Goal: Transaction & Acquisition: Subscribe to service/newsletter

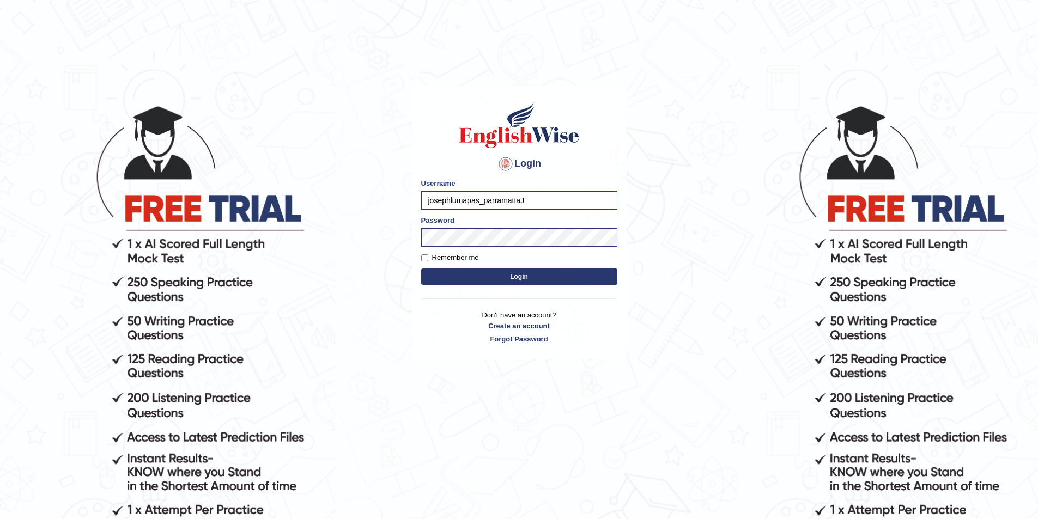
type input "josephlumapas_parramatta"
click at [455, 317] on p "Don't have an account? Create an account Forgot Password" at bounding box center [519, 327] width 196 height 34
click at [420, 256] on div "Login Please fix the following errors: Username josephlumapas_parramatta Passwo…" at bounding box center [519, 222] width 215 height 273
click at [427, 261] on input "Remember me" at bounding box center [424, 258] width 7 height 7
checkbox input "true"
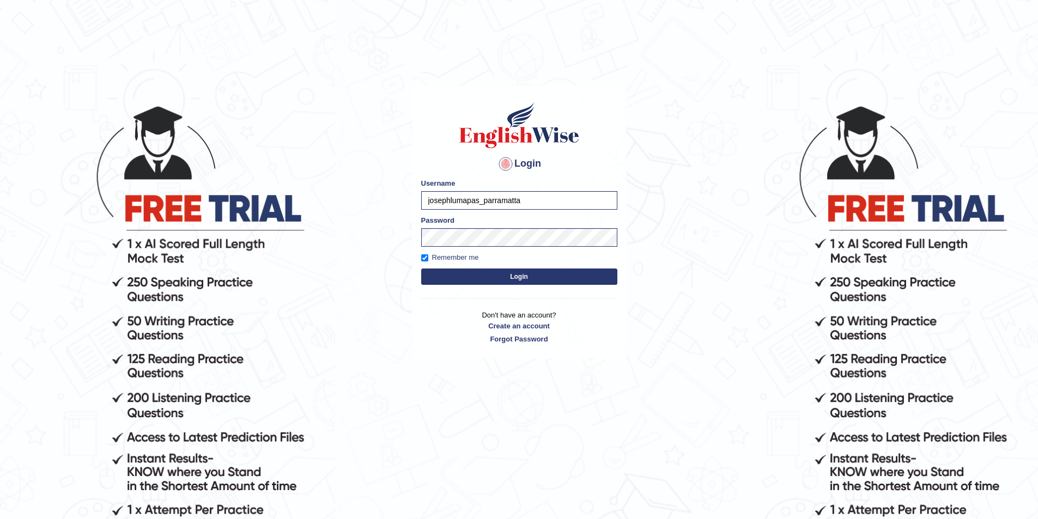
click at [454, 275] on button "Login" at bounding box center [519, 277] width 196 height 16
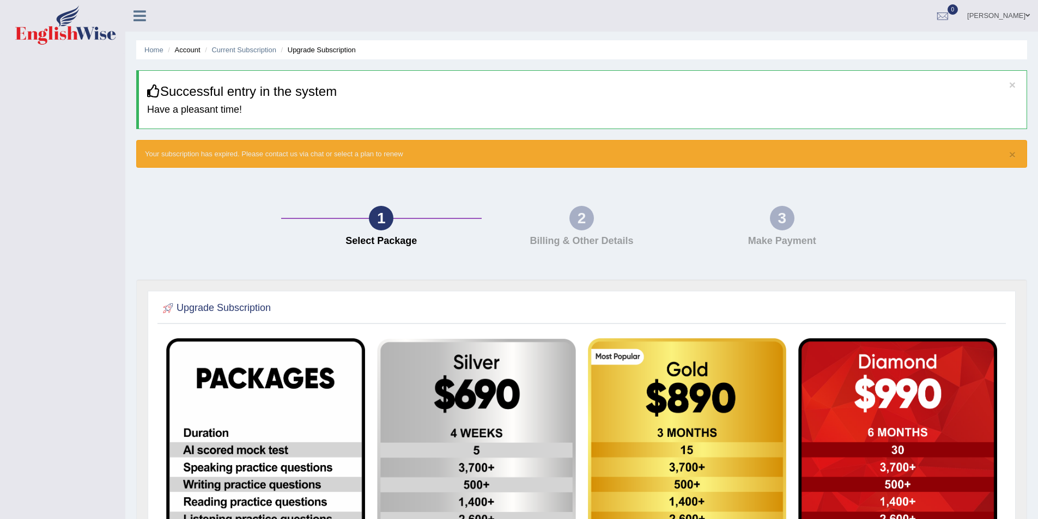
click at [157, 52] on link "Home" at bounding box center [153, 50] width 19 height 8
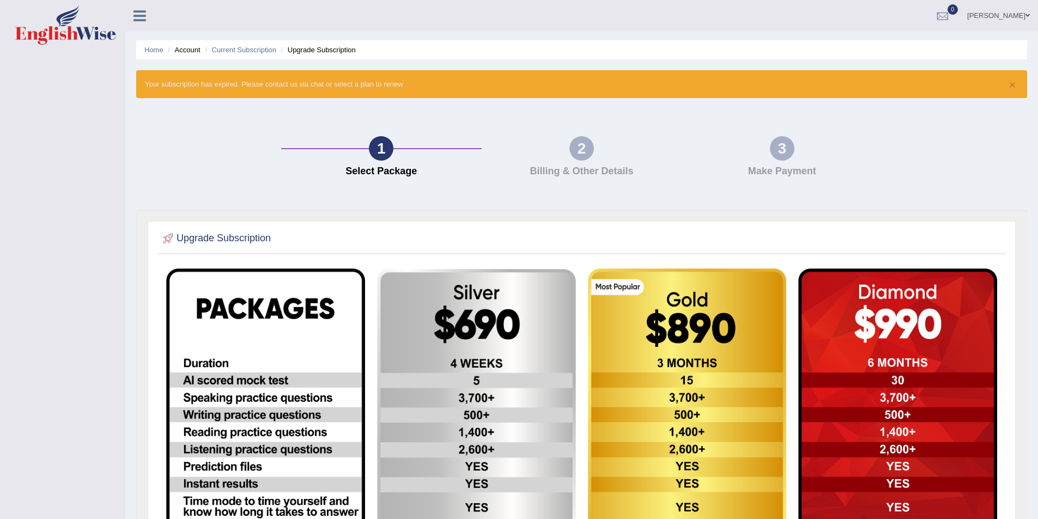
click at [189, 49] on li "Account" at bounding box center [182, 50] width 35 height 10
